Goal: Information Seeking & Learning: Learn about a topic

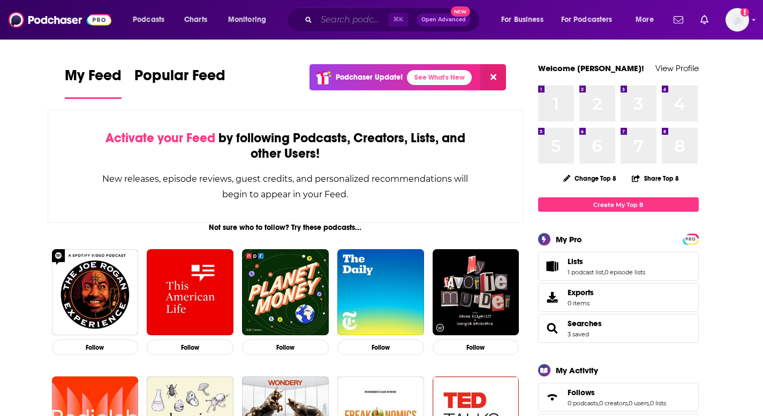
click at [346, 20] on input "Search podcasts, credits, & more..." at bounding box center [352, 19] width 72 height 17
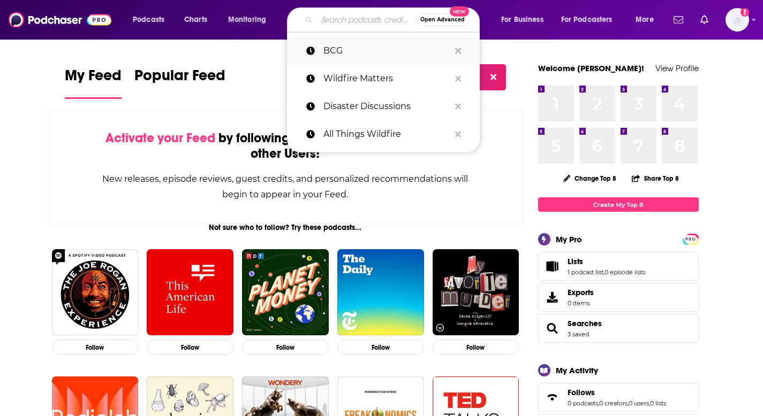
click at [338, 59] on p "BCG" at bounding box center [386, 51] width 126 height 28
type input "BCG"
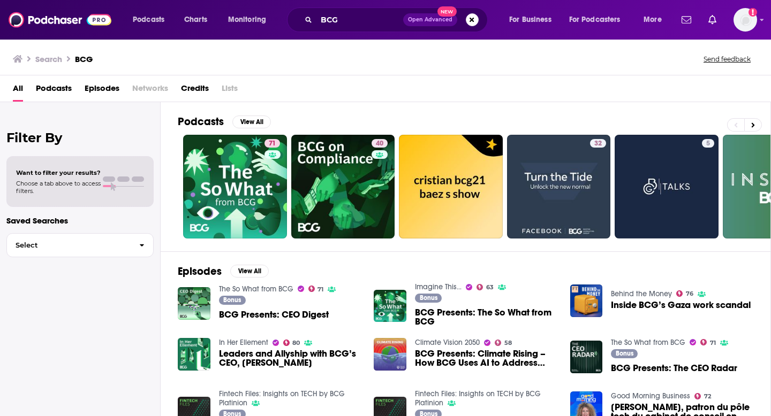
click at [66, 93] on span "Podcasts" at bounding box center [54, 91] width 36 height 22
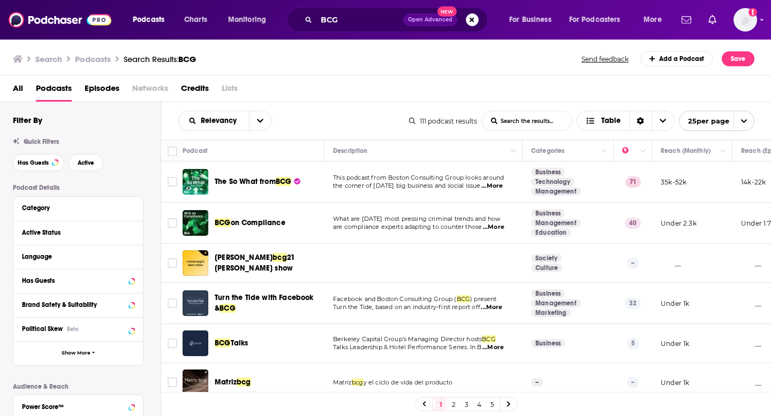
click at [74, 241] on div "Active Status" at bounding box center [78, 233] width 130 height 24
click at [125, 233] on div at bounding box center [124, 232] width 20 height 13
click at [133, 232] on icon at bounding box center [131, 232] width 5 height 9
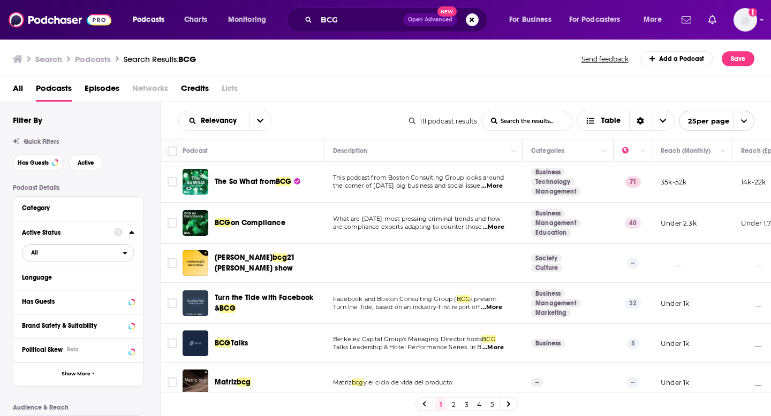
click at [57, 254] on span "All" at bounding box center [72, 253] width 100 height 14
click at [49, 286] on span "Active" at bounding box center [56, 288] width 58 height 6
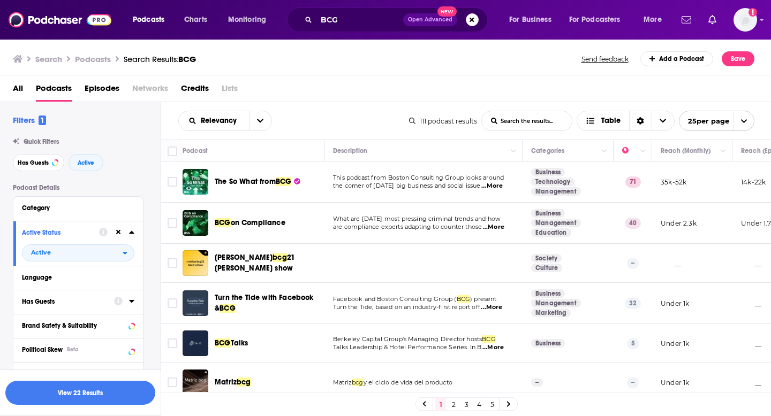
click at [55, 306] on div "Has Guests" at bounding box center [64, 301] width 85 height 7
click at [81, 323] on span "All" at bounding box center [72, 322] width 100 height 14
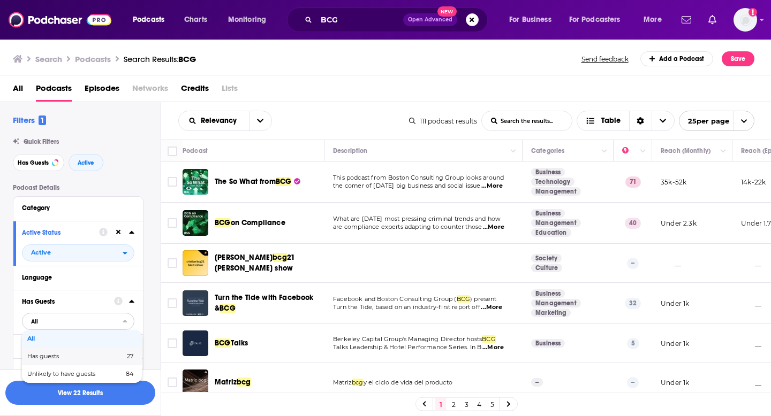
click at [72, 359] on span "Has guests" at bounding box center [59, 357] width 64 height 6
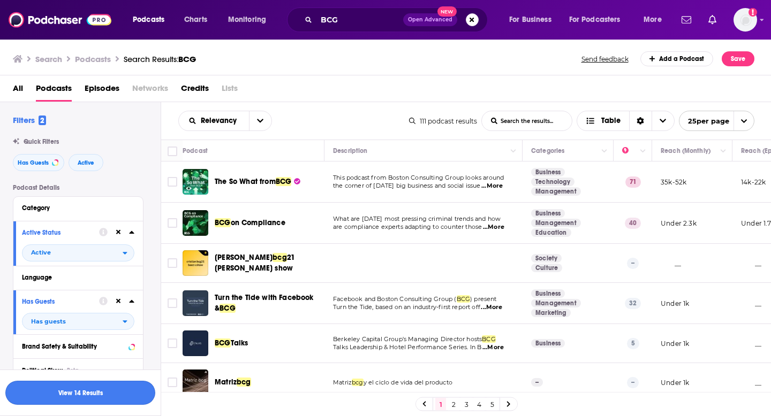
click at [93, 392] on button "View 14 Results" at bounding box center [80, 393] width 150 height 24
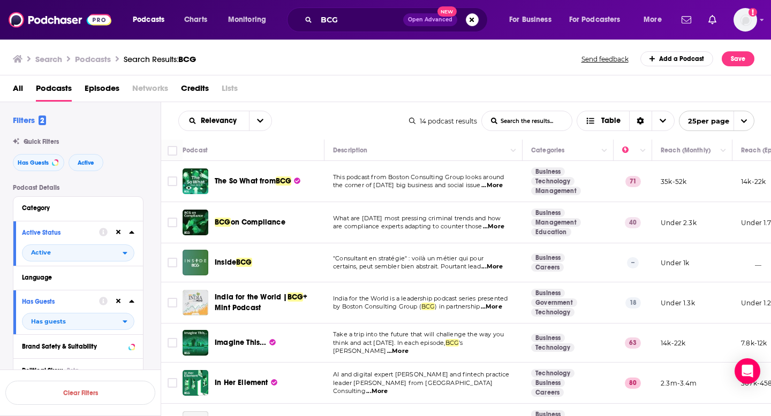
click at [495, 185] on span "...More" at bounding box center [491, 185] width 21 height 9
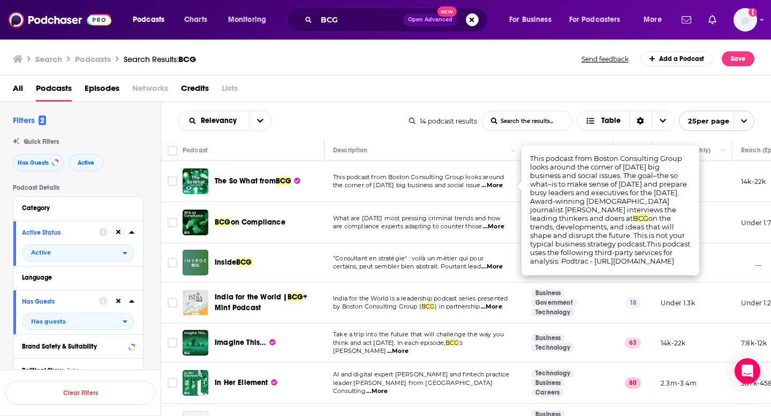
click at [495, 185] on span "...More" at bounding box center [491, 185] width 21 height 9
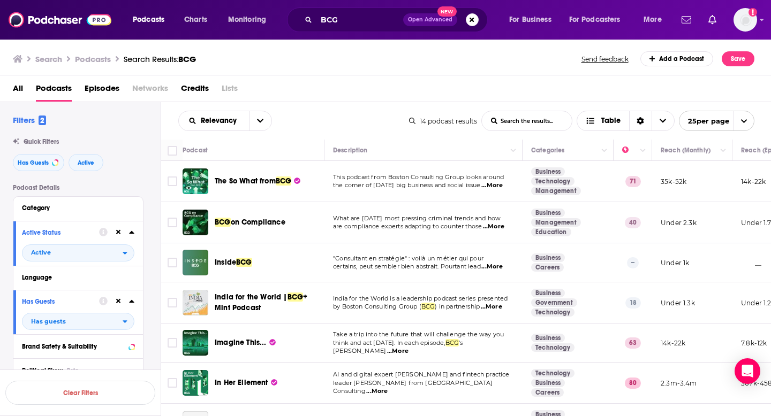
click at [263, 183] on span "The So What from" at bounding box center [245, 181] width 61 height 9
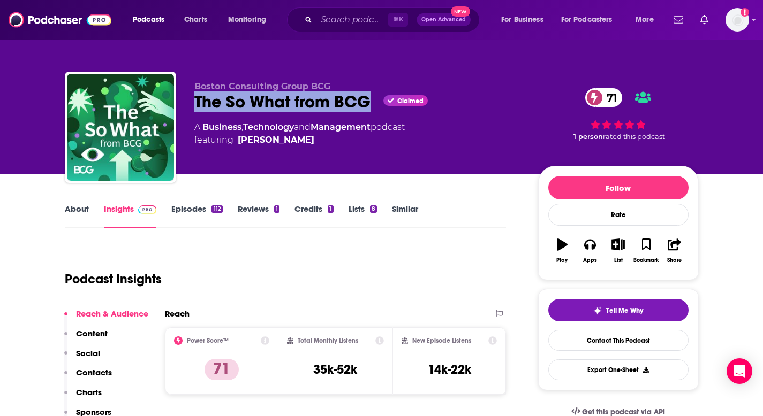
drag, startPoint x: 189, startPoint y: 102, endPoint x: 368, endPoint y: 104, distance: 178.8
click at [368, 104] on div "Boston Consulting Group BCG The So What from BCG Claimed 71 A Business , Techno…" at bounding box center [382, 130] width 634 height 116
copy h2 "The So What from BCG"
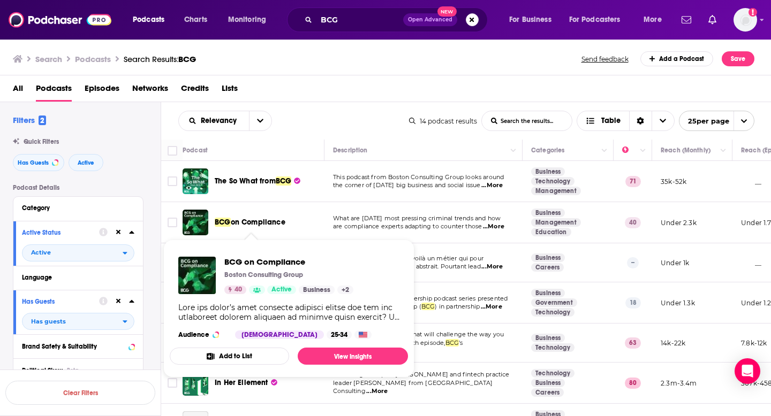
click at [253, 225] on span "on Compliance" at bounding box center [258, 222] width 55 height 9
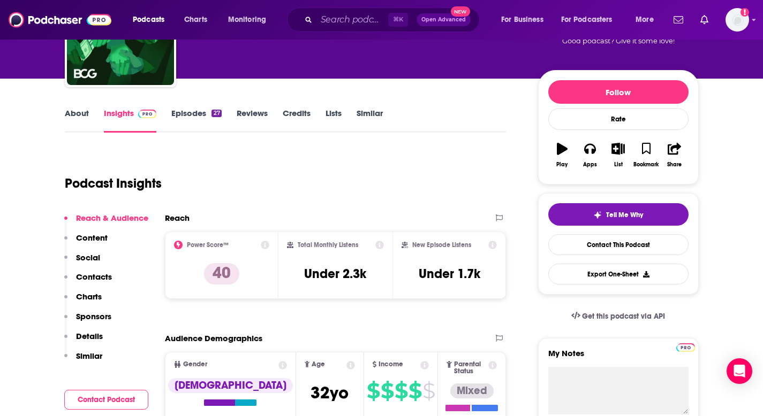
scroll to position [100, 0]
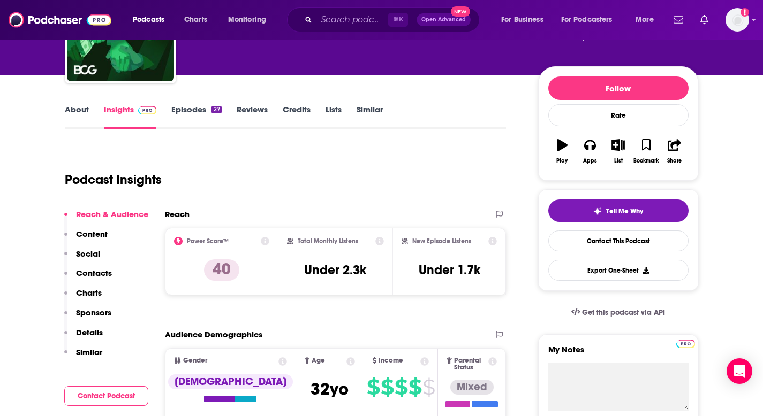
click at [84, 120] on link "About" at bounding box center [77, 116] width 24 height 25
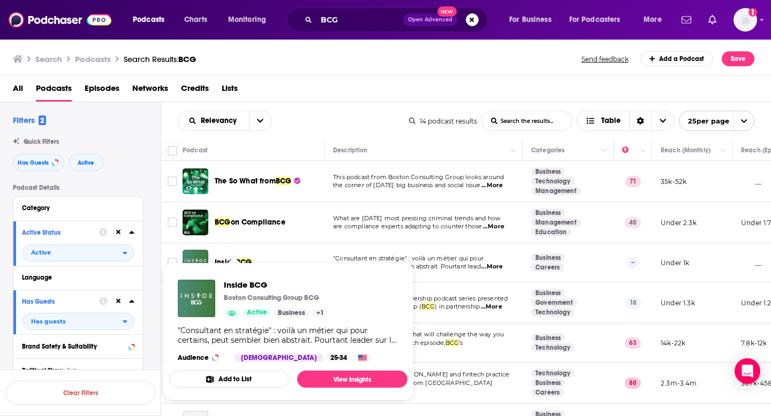
click at [233, 263] on span "Inside BCG Boston Consulting Group BCG Active Business + 1 "Consultant en strat…" at bounding box center [288, 332] width 238 height 138
click at [350, 246] on td ""Consultant en stratégie" : voilà un métier qui pour certains, peut sembler bie…" at bounding box center [423, 263] width 198 height 39
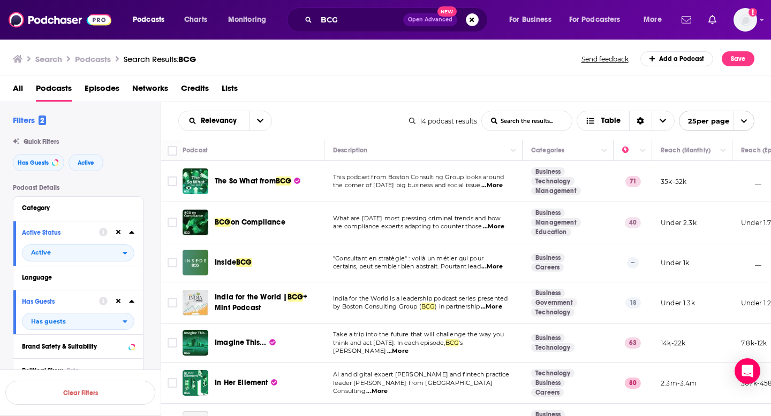
click at [495, 268] on span "...More" at bounding box center [491, 267] width 21 height 9
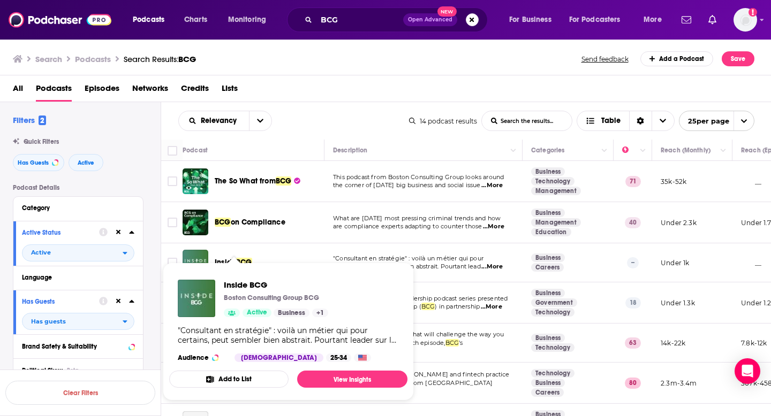
click at [270, 257] on span "Inside BCG Boston Consulting Group BCG Active Business + 1 "Consultant en strat…" at bounding box center [288, 331] width 251 height 151
drag, startPoint x: 270, startPoint y: 258, endPoint x: 220, endPoint y: 261, distance: 50.4
click at [220, 261] on span "Inside BCG Boston Consulting Group BCG Active Business + 1 "Consultant en strat…" at bounding box center [288, 331] width 251 height 151
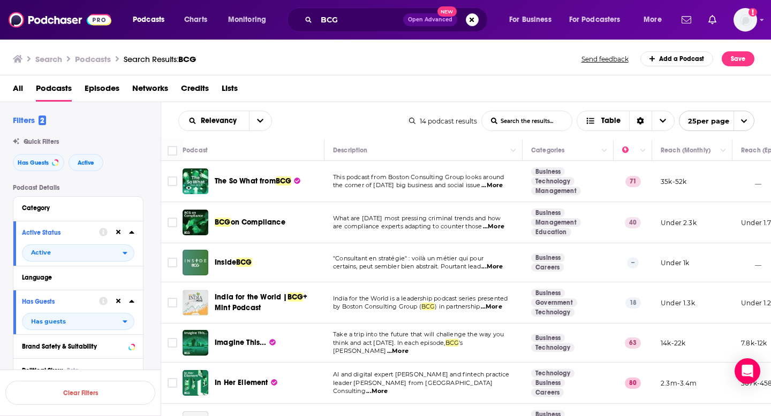
drag, startPoint x: 279, startPoint y: 286, endPoint x: 260, endPoint y: 1, distance: 286.4
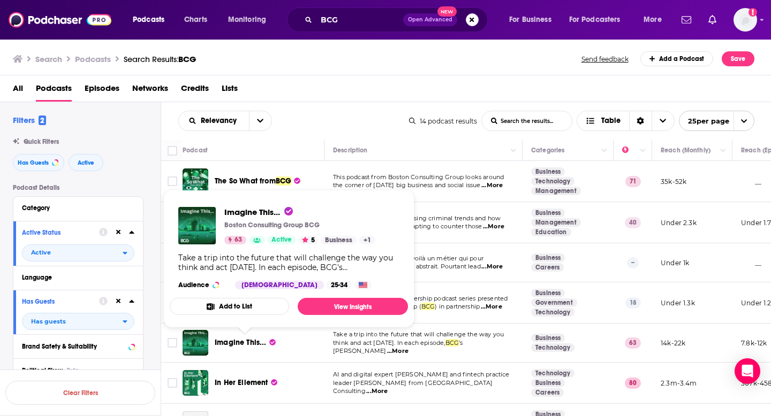
click at [244, 340] on span "Imagine This..." at bounding box center [241, 342] width 52 height 9
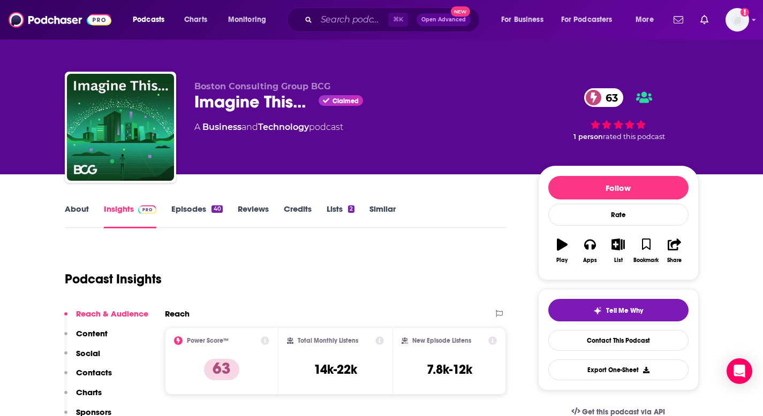
click at [80, 213] on link "About" at bounding box center [77, 216] width 24 height 25
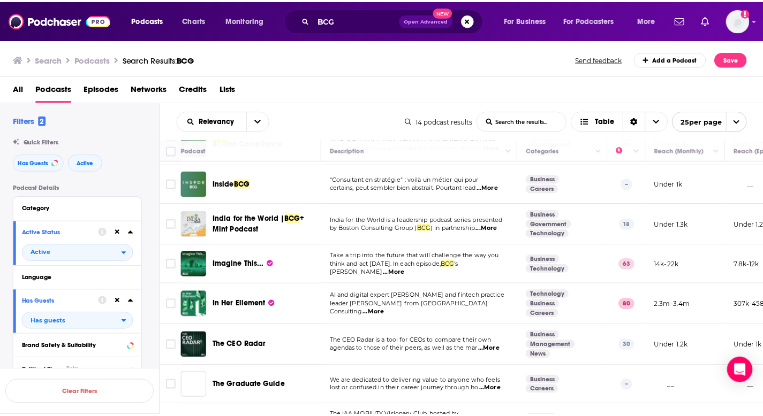
scroll to position [80, 0]
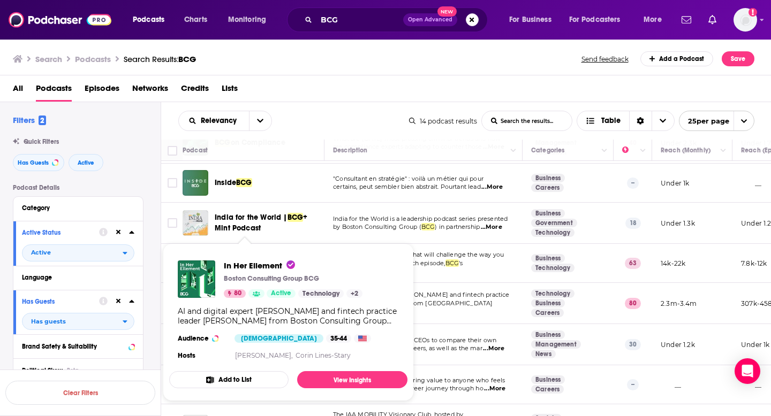
click at [321, 248] on span "In Her Ellement Boston Consulting Group BCG 80 Active Technology + 2 AI and dig…" at bounding box center [288, 323] width 238 height 158
click at [342, 231] on span "by Boston Consulting Group (" at bounding box center [377, 226] width 88 height 7
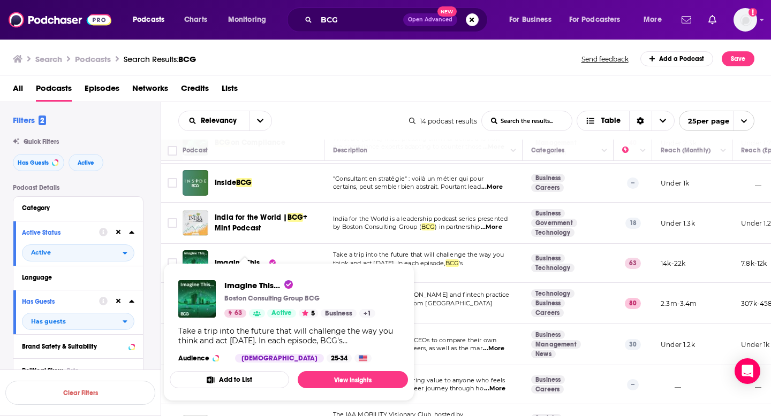
click at [393, 230] on span "by Boston Consulting Group (" at bounding box center [377, 226] width 88 height 7
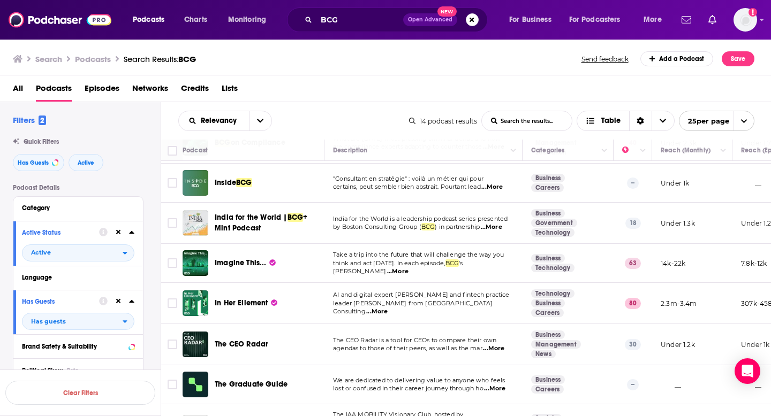
click at [244, 262] on div "Podcasts Charts Monitoring BCG Open Advanced New For Business For Podcasters Mo…" at bounding box center [385, 208] width 771 height 416
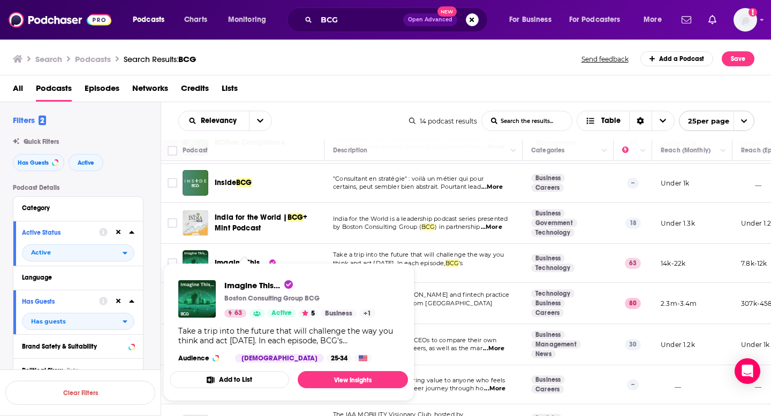
click at [244, 262] on span "Imagine This... Boston Consulting Group BCG 63 Active 5 Business + 1 Take a tri…" at bounding box center [288, 332] width 251 height 151
click at [260, 248] on td "Imagine This..." at bounding box center [254, 263] width 142 height 39
click at [234, 265] on span "Imagine This... Boston Consulting Group BCG 63 Active 5 Business + 1 Take a tri…" at bounding box center [289, 332] width 238 height 138
click at [346, 242] on td "India for the World is a leadership podcast series presented by Boston Consulti…" at bounding box center [423, 223] width 198 height 41
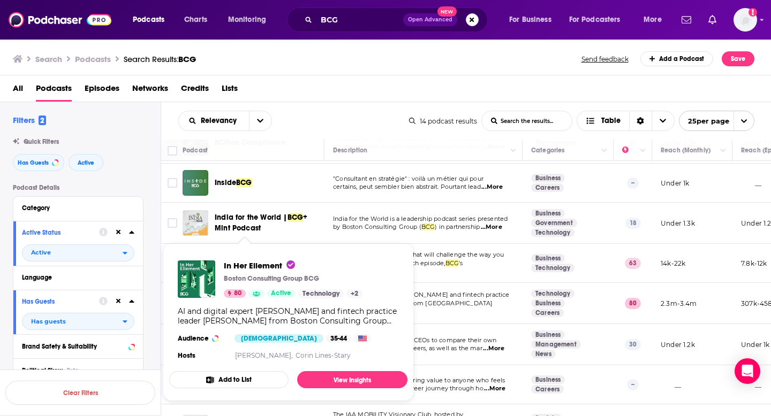
click at [264, 300] on div "In Her Ellement Boston Consulting Group BCG 80 Active Technology + 2 AI and dig…" at bounding box center [288, 311] width 238 height 119
click at [331, 377] on link "View Insights" at bounding box center [352, 379] width 110 height 17
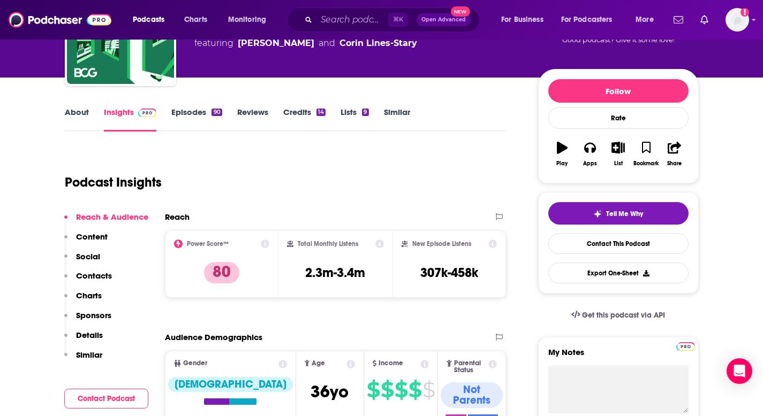
scroll to position [89, 0]
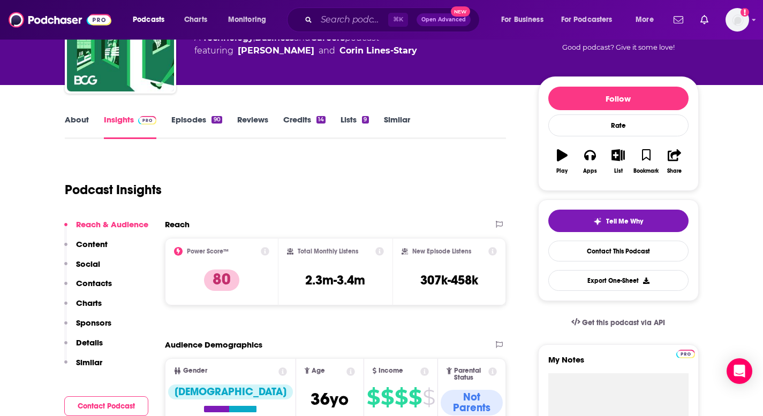
click at [69, 125] on link "About" at bounding box center [77, 127] width 24 height 25
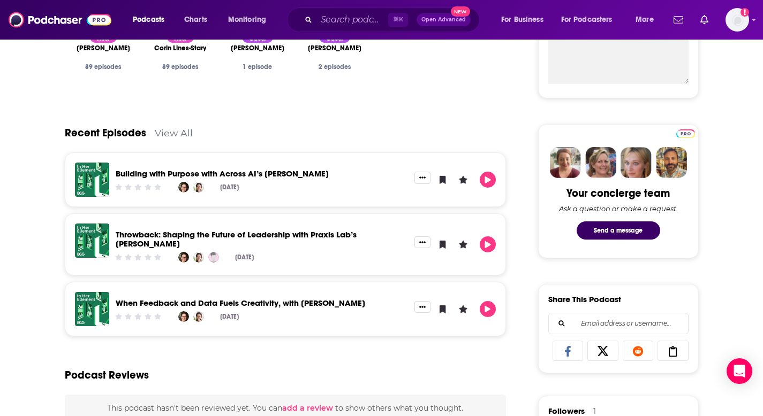
scroll to position [443, 0]
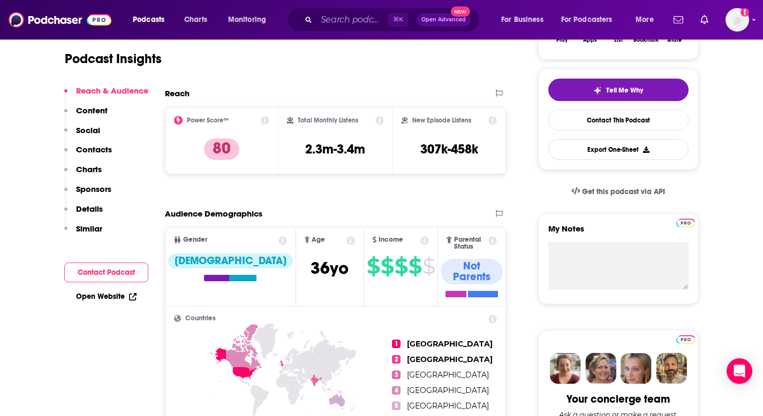
scroll to position [330, 0]
